Goal: Task Accomplishment & Management: Use online tool/utility

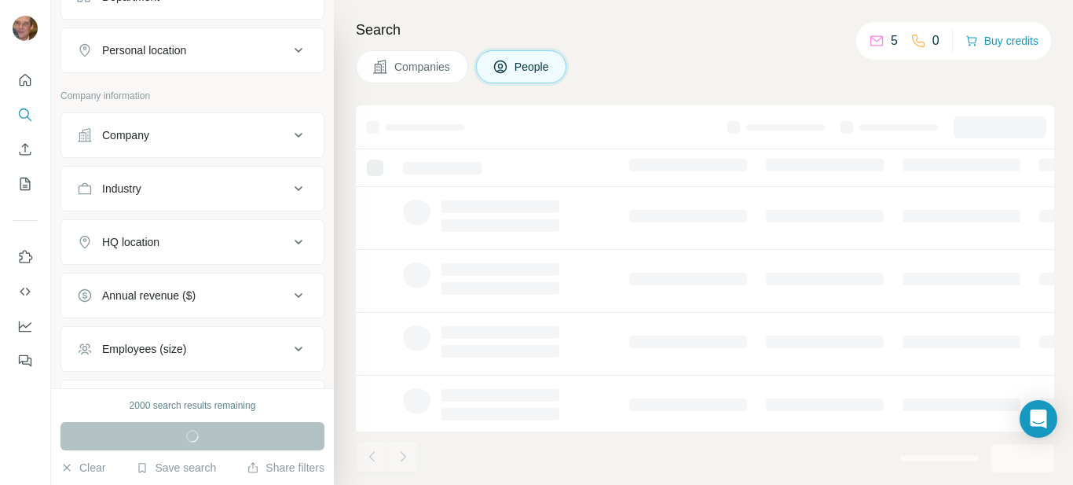
scroll to position [393, 0]
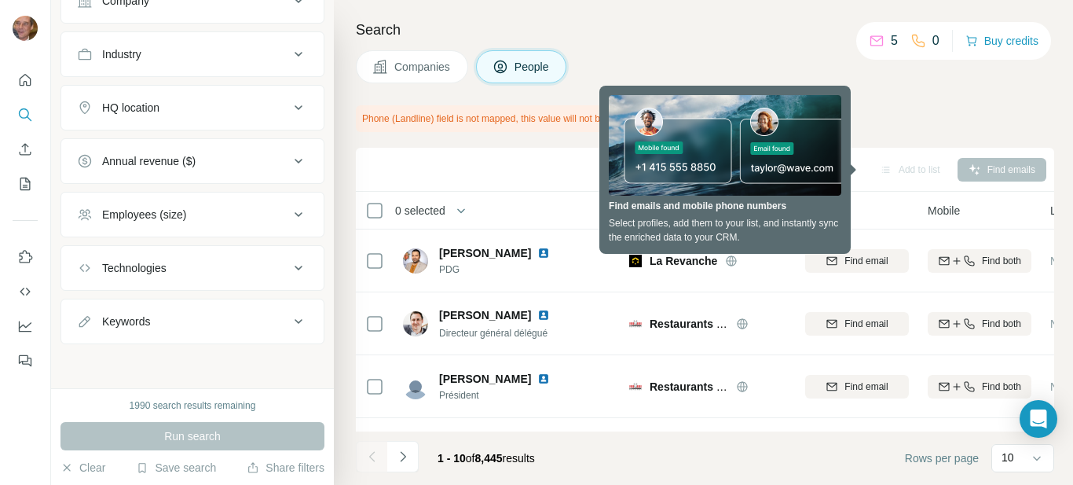
click at [335, 313] on div "Search Companies People Phone (Landline) field is not mapped, this value will n…" at bounding box center [703, 242] width 739 height 485
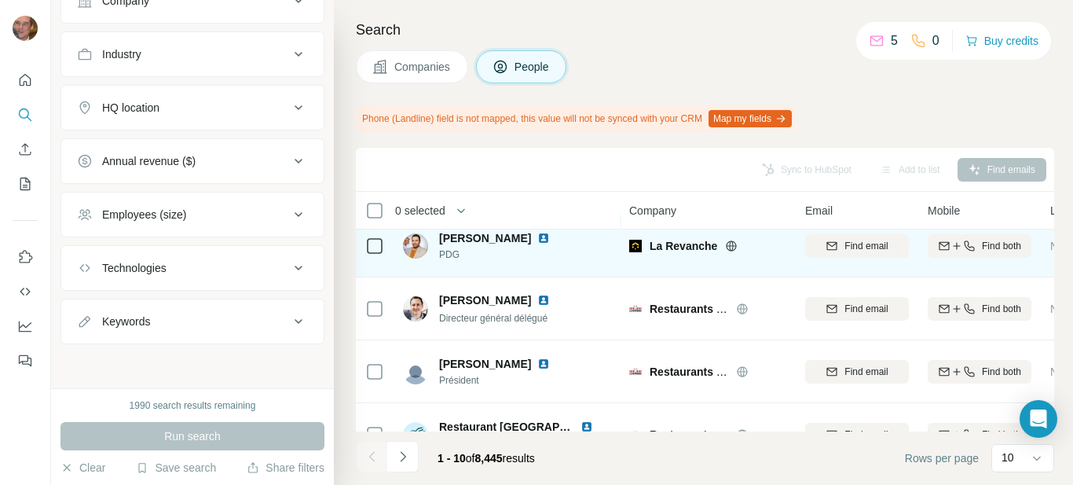
scroll to position [0, 0]
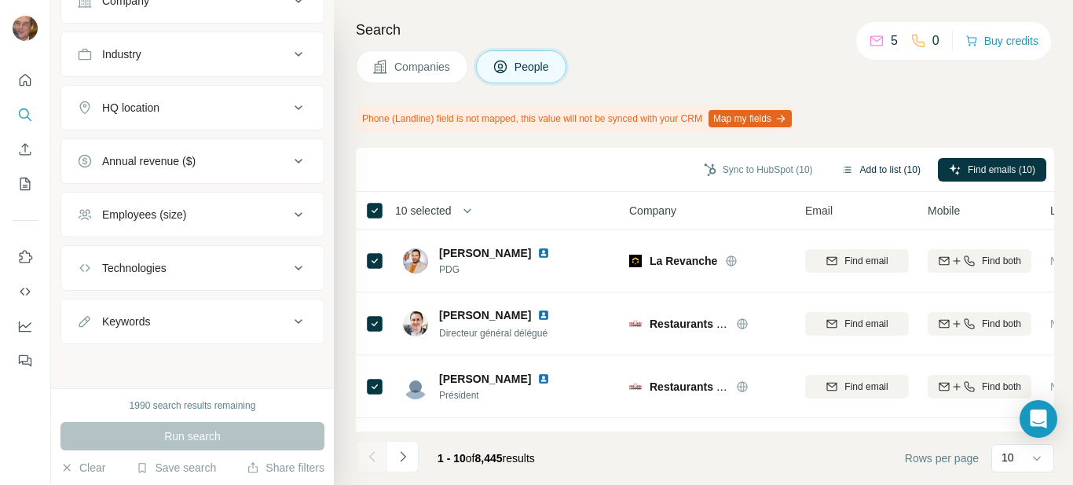
click at [880, 166] on button "Add to list (10)" at bounding box center [880, 170] width 101 height 24
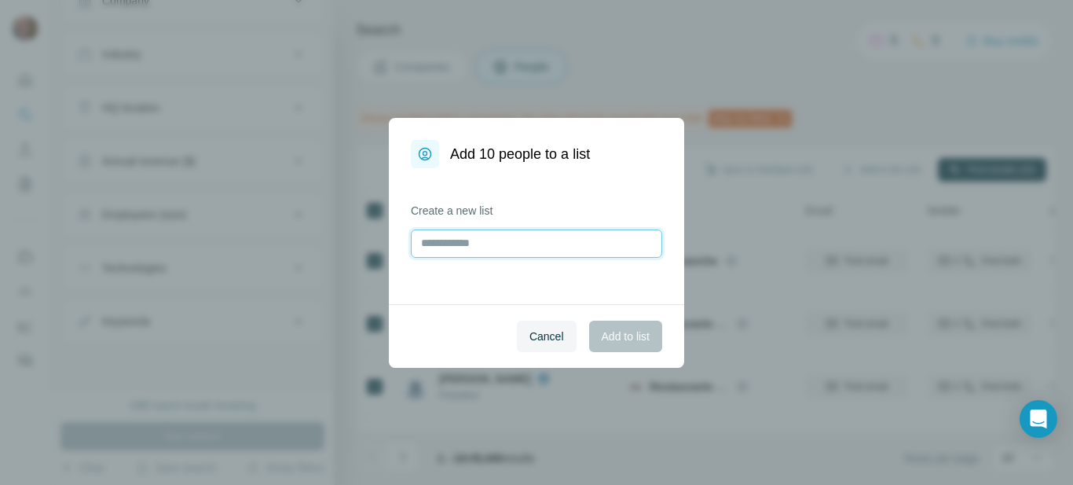
click at [467, 240] on input "text" at bounding box center [536, 243] width 251 height 28
type input "**********"
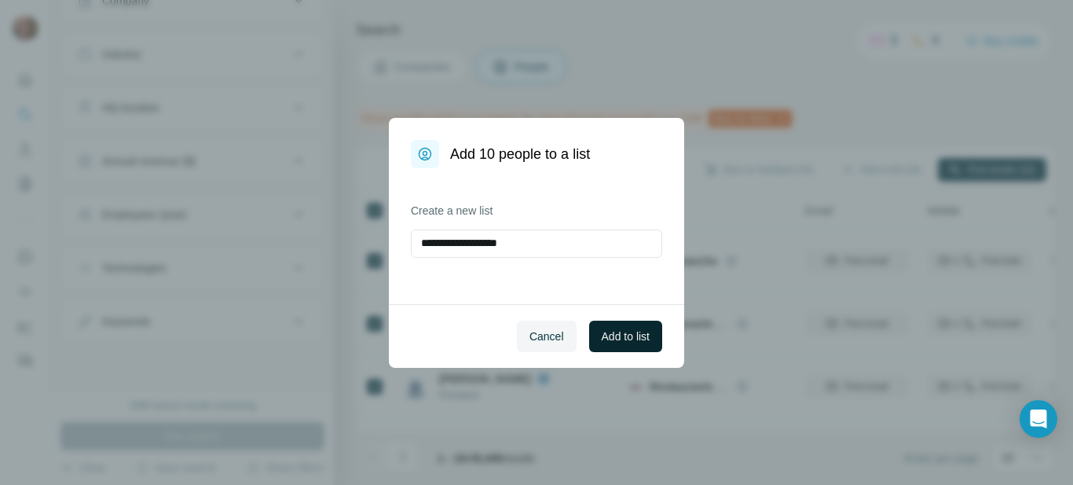
click at [612, 338] on span "Add to list" at bounding box center [626, 336] width 48 height 16
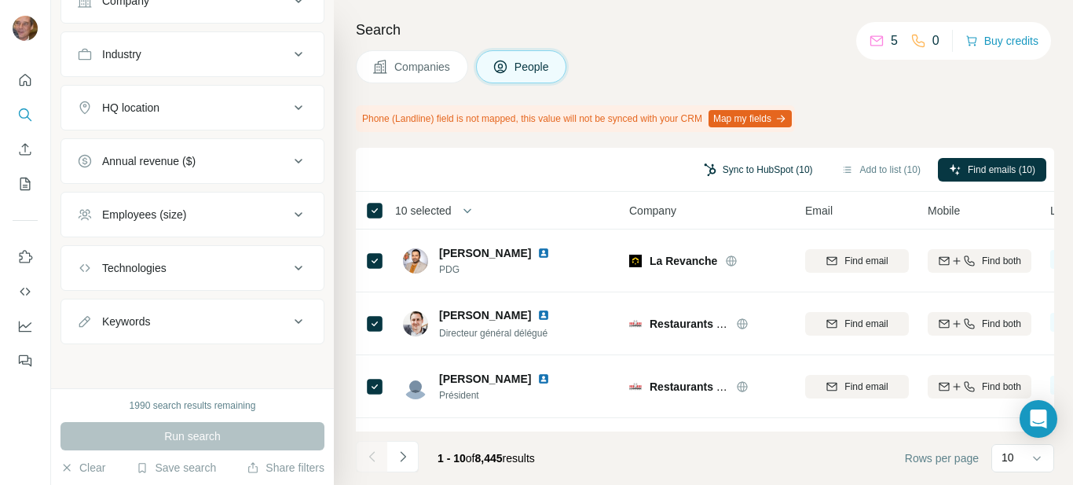
click at [734, 166] on button "Sync to HubSpot (10)" at bounding box center [758, 170] width 131 height 24
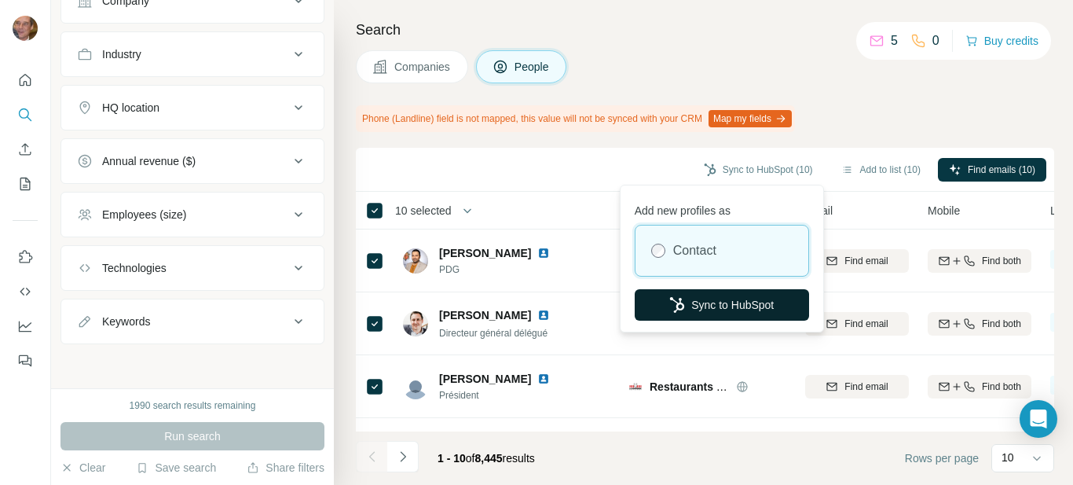
click at [711, 302] on button "Sync to HubSpot" at bounding box center [722, 304] width 174 height 31
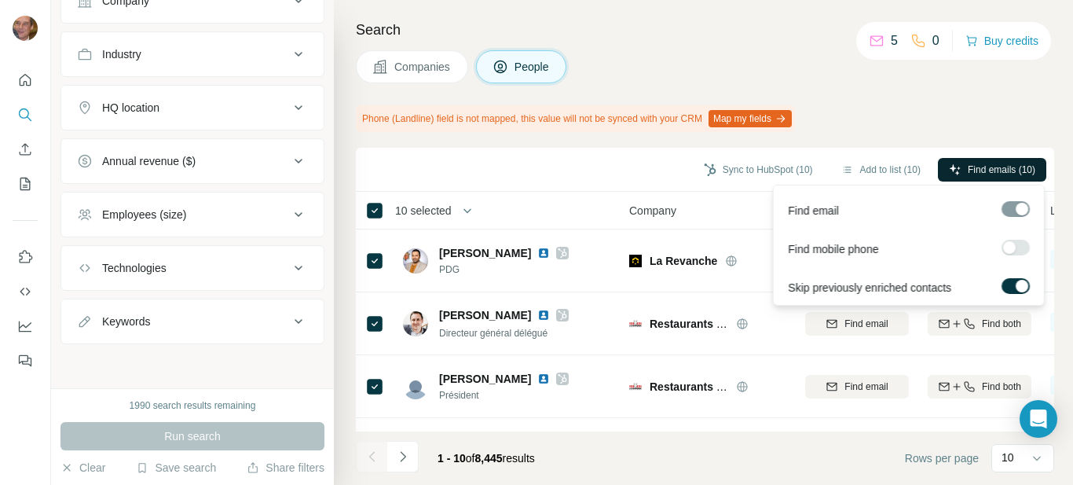
click at [973, 163] on span "Find emails (10)" at bounding box center [1002, 170] width 68 height 14
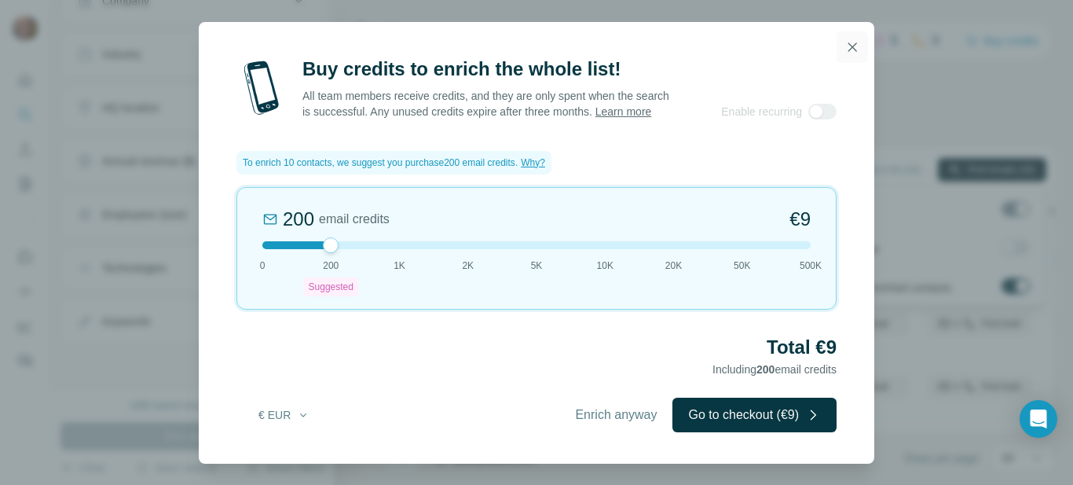
click at [849, 39] on icon "button" at bounding box center [853, 47] width 16 height 16
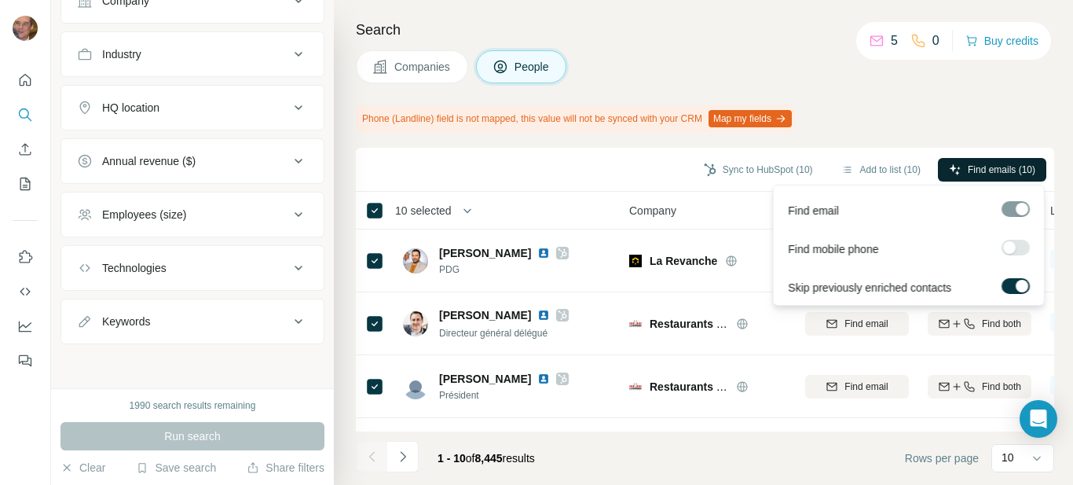
click at [867, 104] on div "Search Companies People Phone (Landline) field is not mapped, this value will n…" at bounding box center [703, 242] width 739 height 485
click at [877, 167] on button "Add to list (10)" at bounding box center [880, 170] width 101 height 24
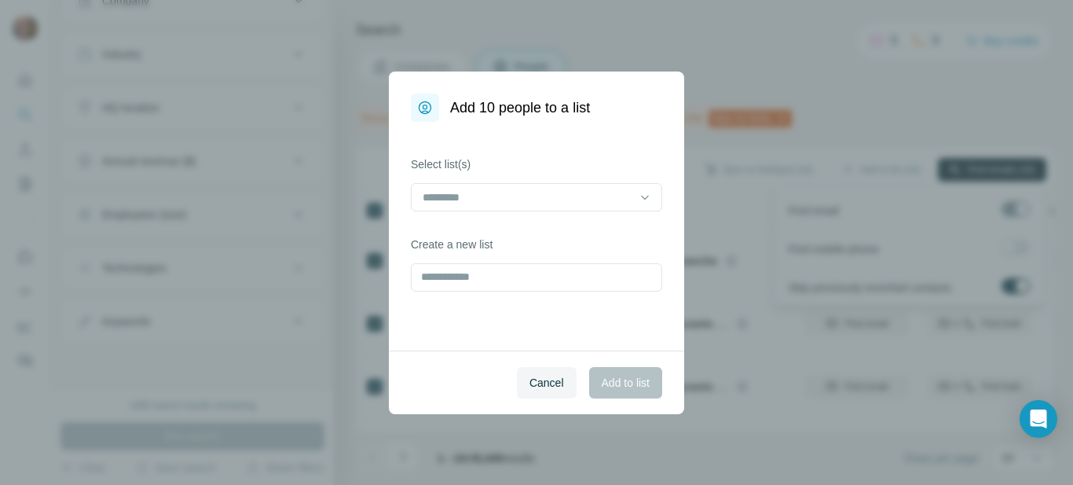
click at [772, 79] on div "Add 10 people to a list Select list(s) Create a new list Cancel Add to list" at bounding box center [536, 242] width 1073 height 485
click at [618, 31] on div "Add 10 people to a list Select list(s) Create a new list Cancel Add to list" at bounding box center [536, 242] width 1073 height 485
click at [530, 380] on span "Cancel" at bounding box center [547, 383] width 35 height 16
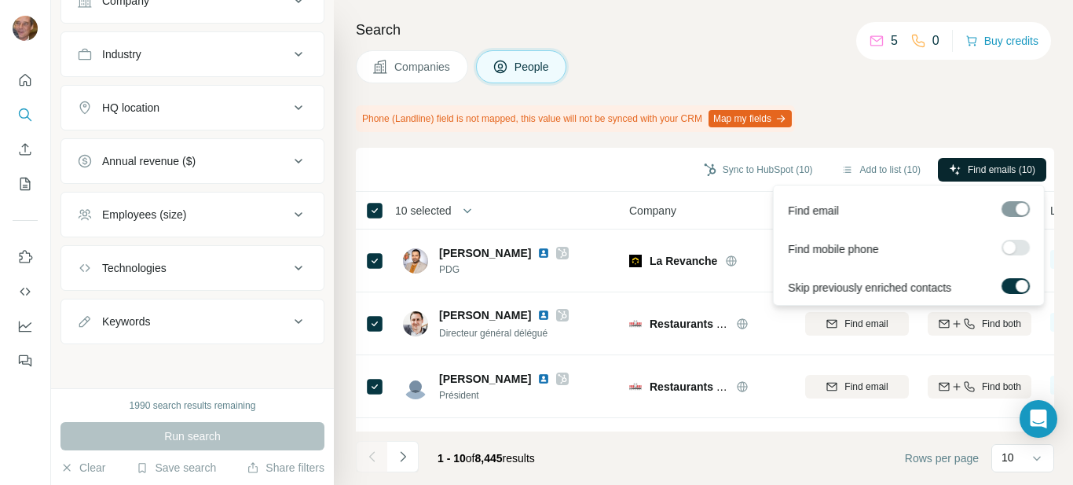
click at [645, 47] on div "Search Companies People Phone (Landline) field is not mapped, this value will n…" at bounding box center [703, 242] width 739 height 485
click at [30, 84] on icon "Quick start" at bounding box center [26, 80] width 12 height 12
